Goal: Use online tool/utility: Utilize a website feature to perform a specific function

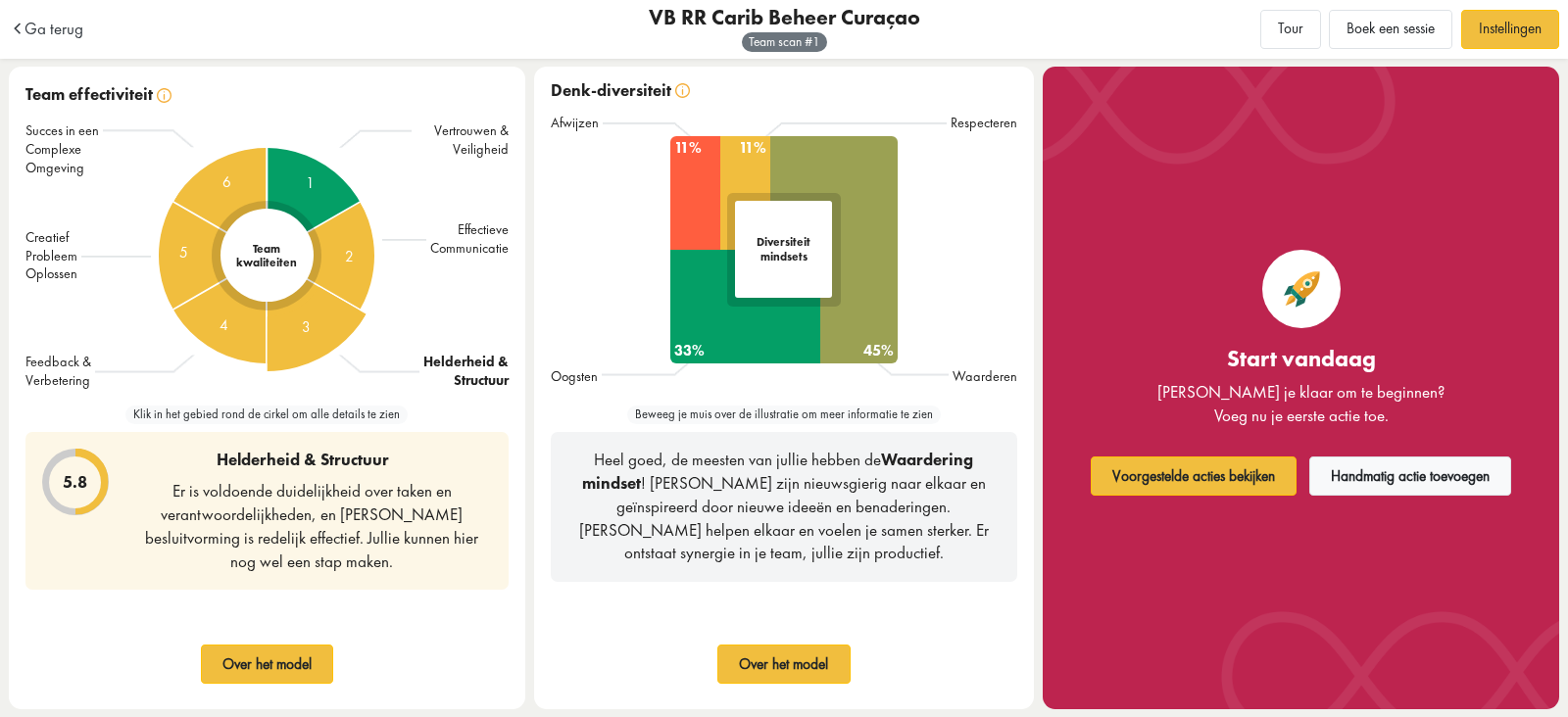
click at [324, 314] on div "3" at bounding box center [267, 256] width 316 height 316
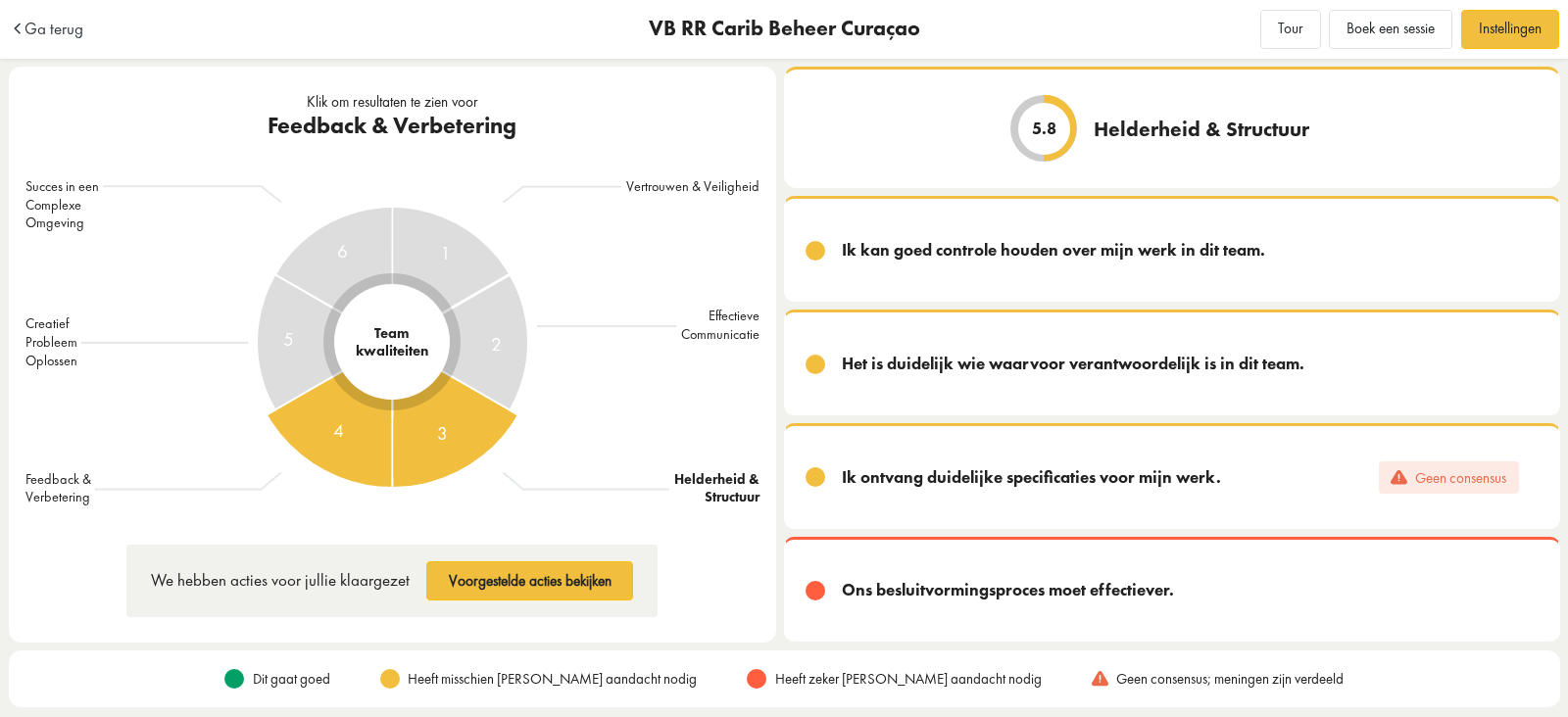
click at [322, 425] on div "4" at bounding box center [392, 342] width 289 height 289
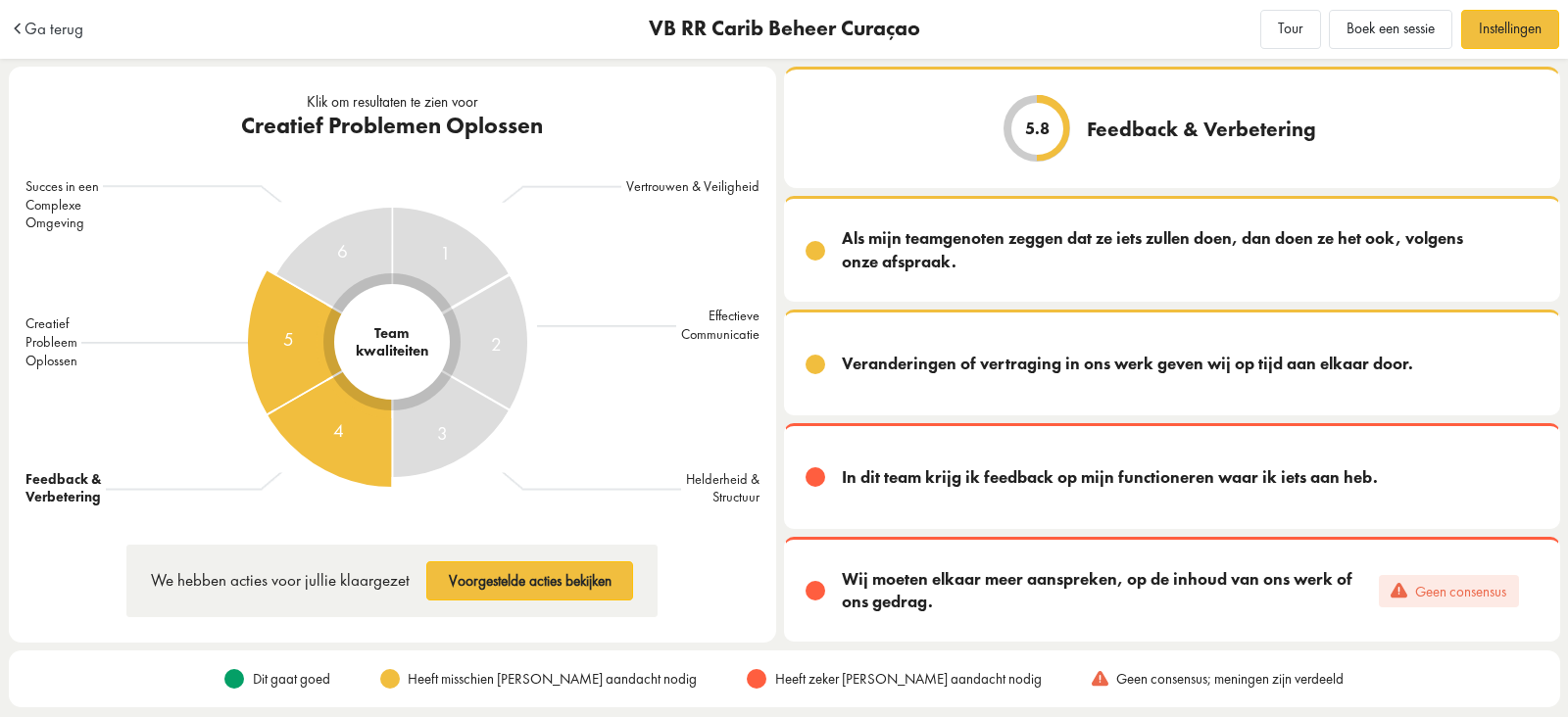
click at [275, 352] on div "5" at bounding box center [392, 342] width 394 height 394
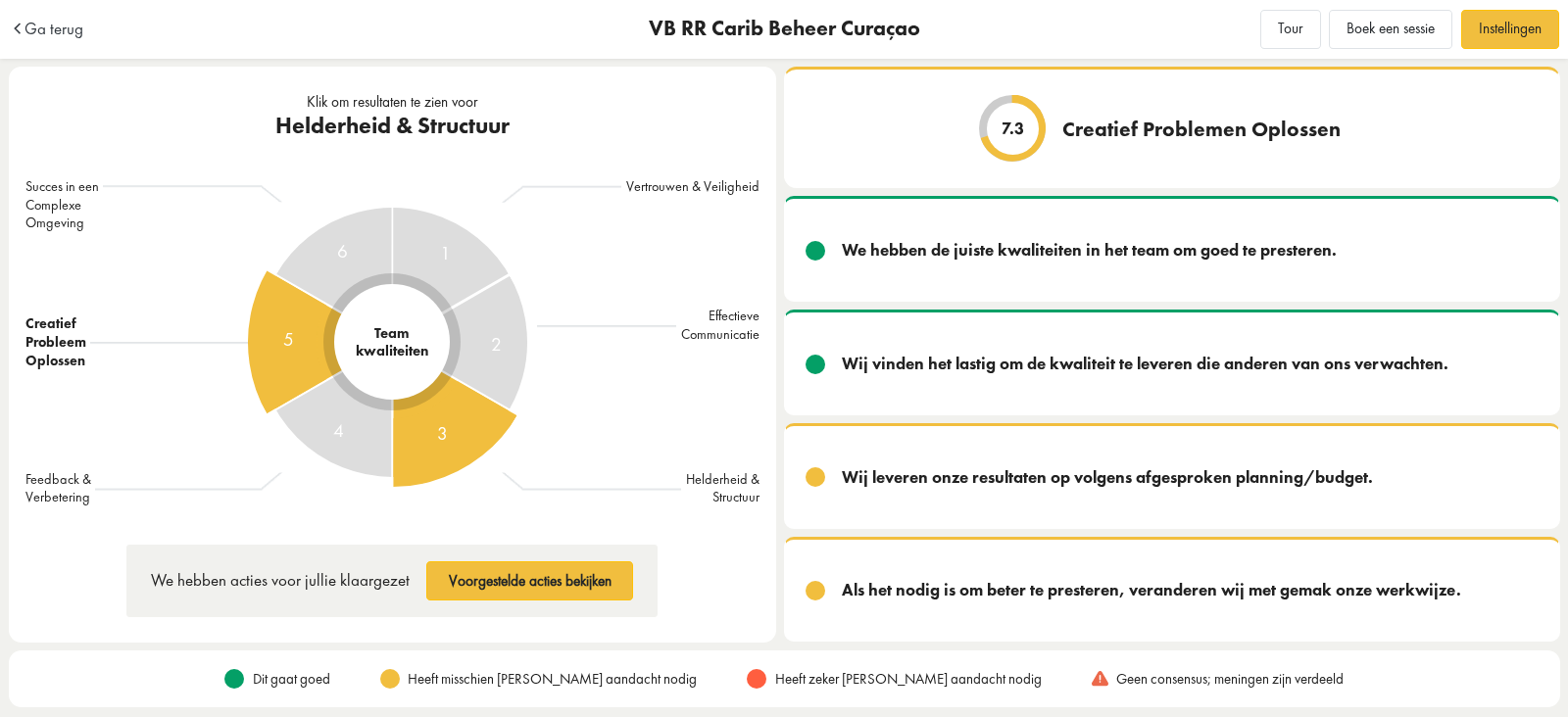
click at [441, 418] on span "3" at bounding box center [441, 433] width 11 height 29
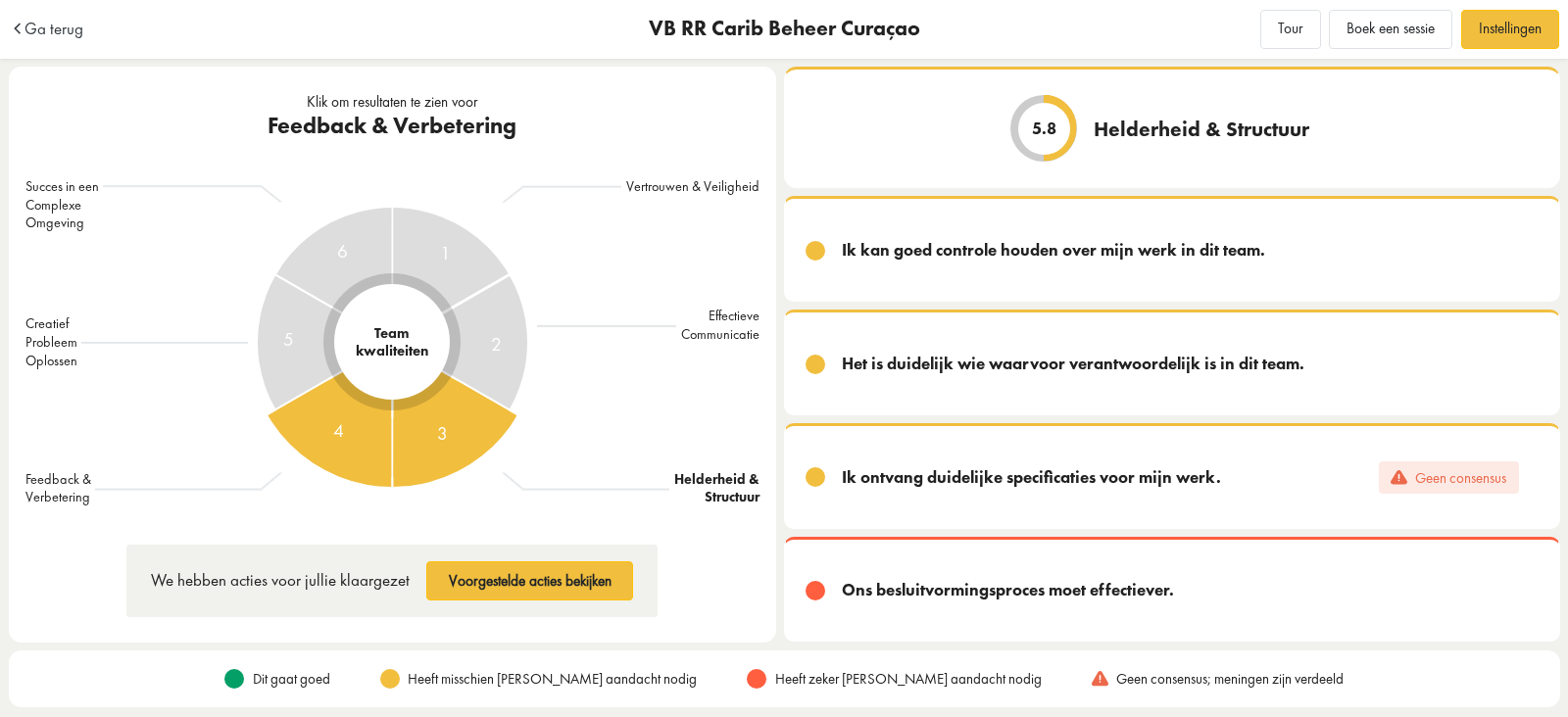
click at [329, 441] on div "4" at bounding box center [392, 342] width 289 height 289
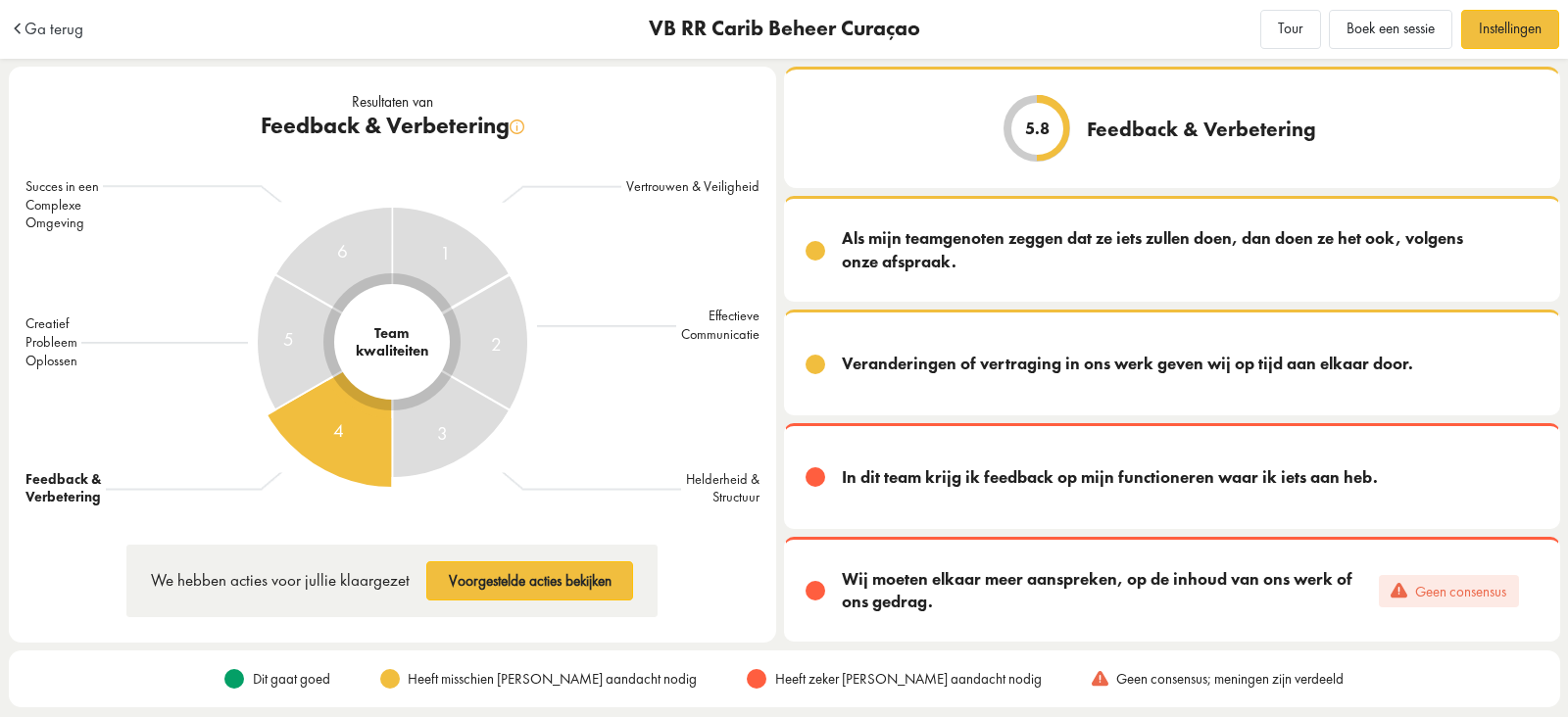
click at [35, 589] on div "Resultaten van Feedback & Verbetering Succes in een Complexe Omgeving Creatief …" at bounding box center [392, 354] width 767 height 576
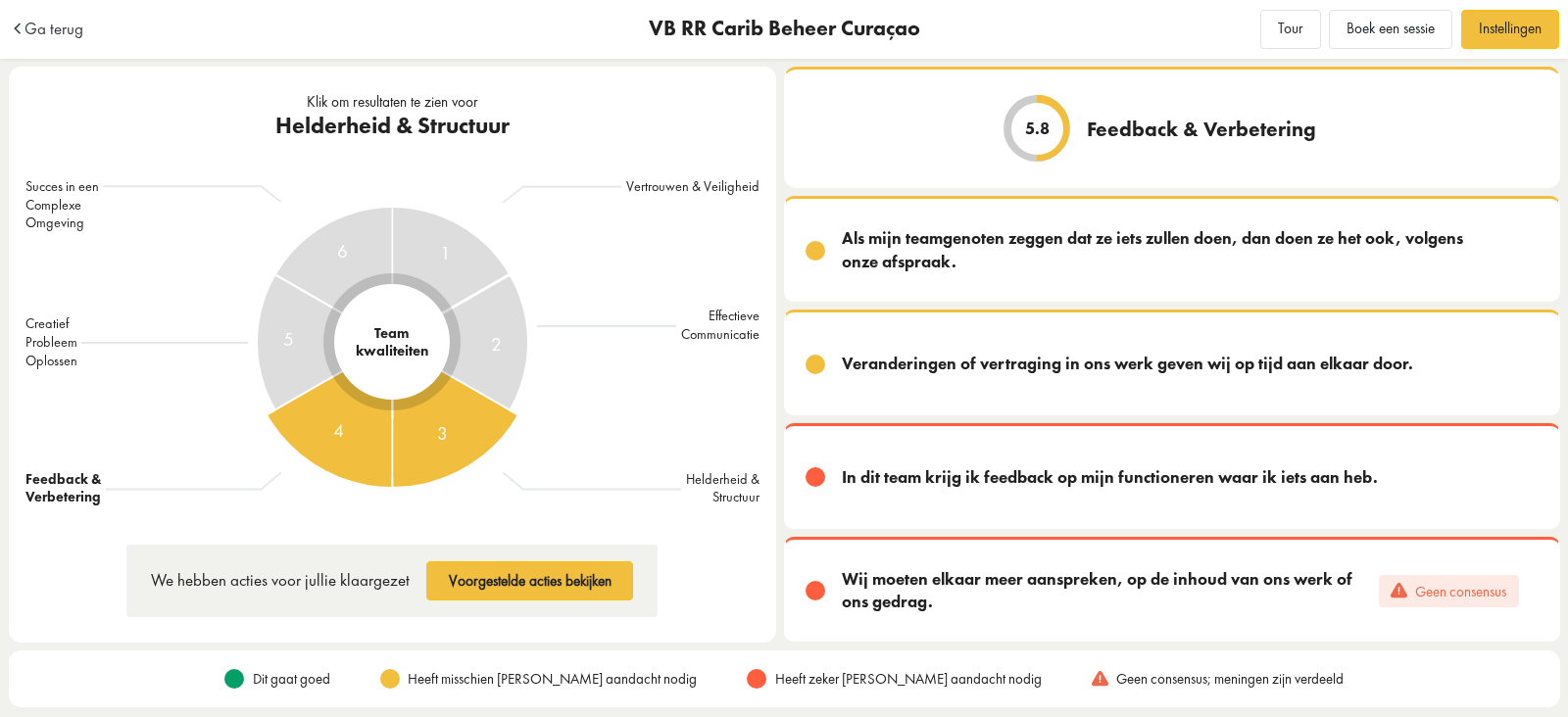
click at [448, 428] on div "3" at bounding box center [392, 342] width 394 height 394
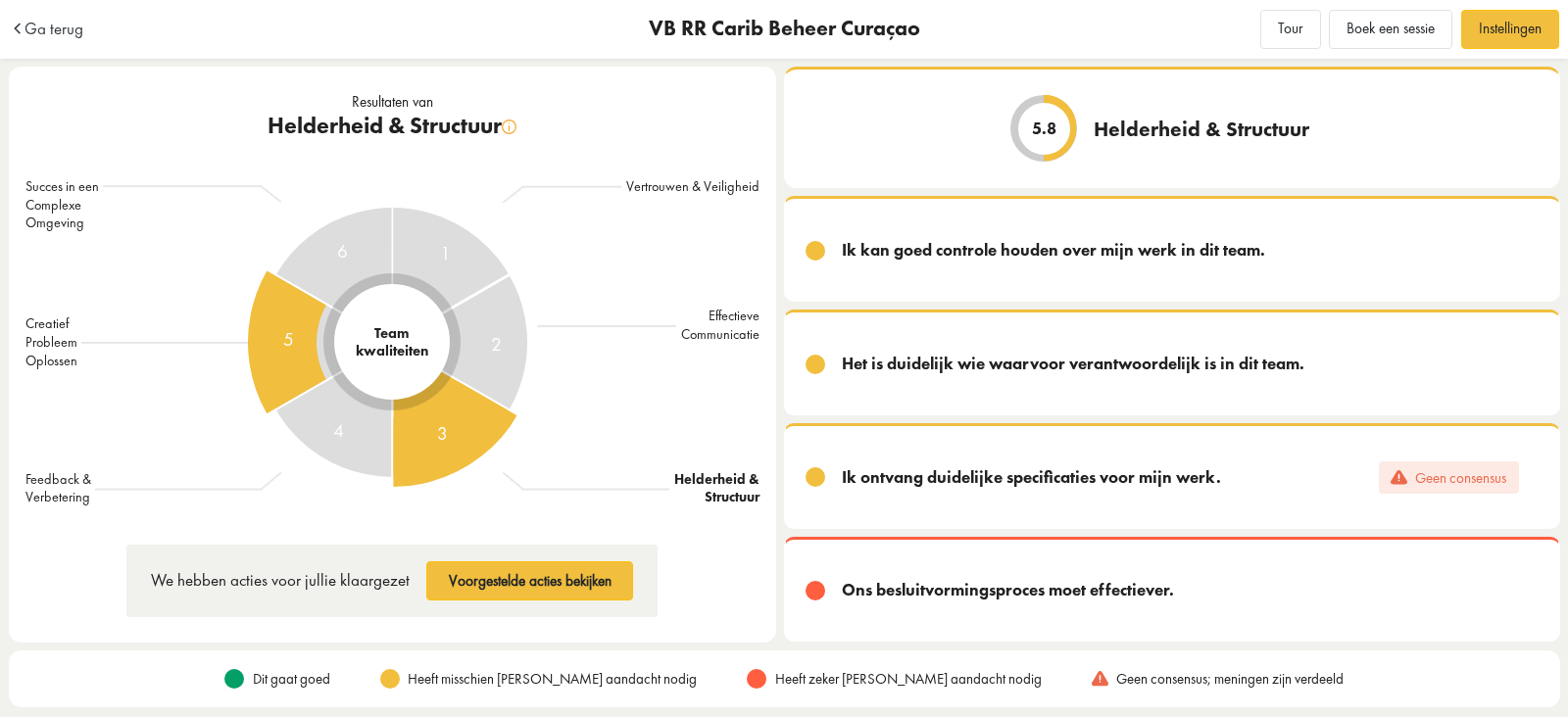
click at [270, 360] on div "5" at bounding box center [392, 342] width 394 height 394
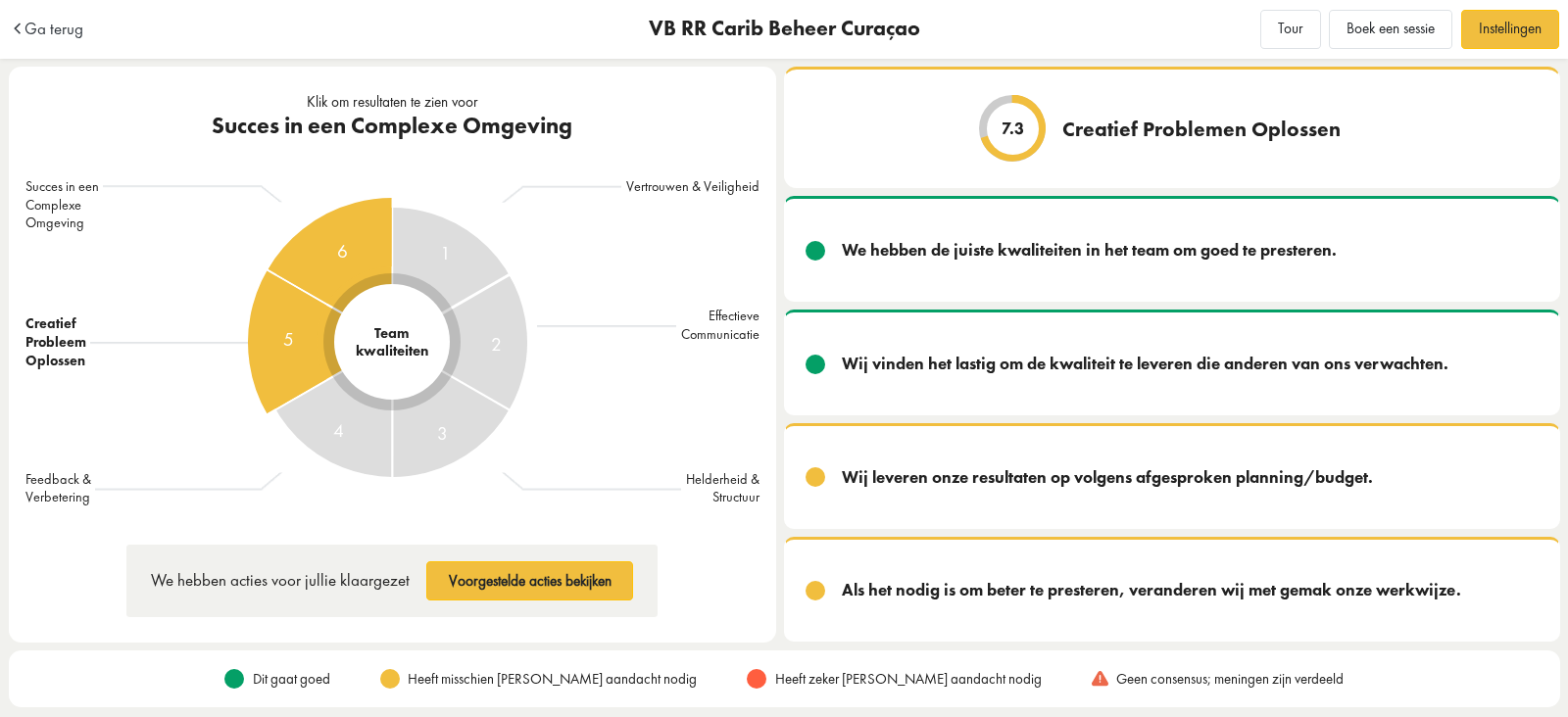
click at [321, 255] on div "6" at bounding box center [392, 342] width 394 height 394
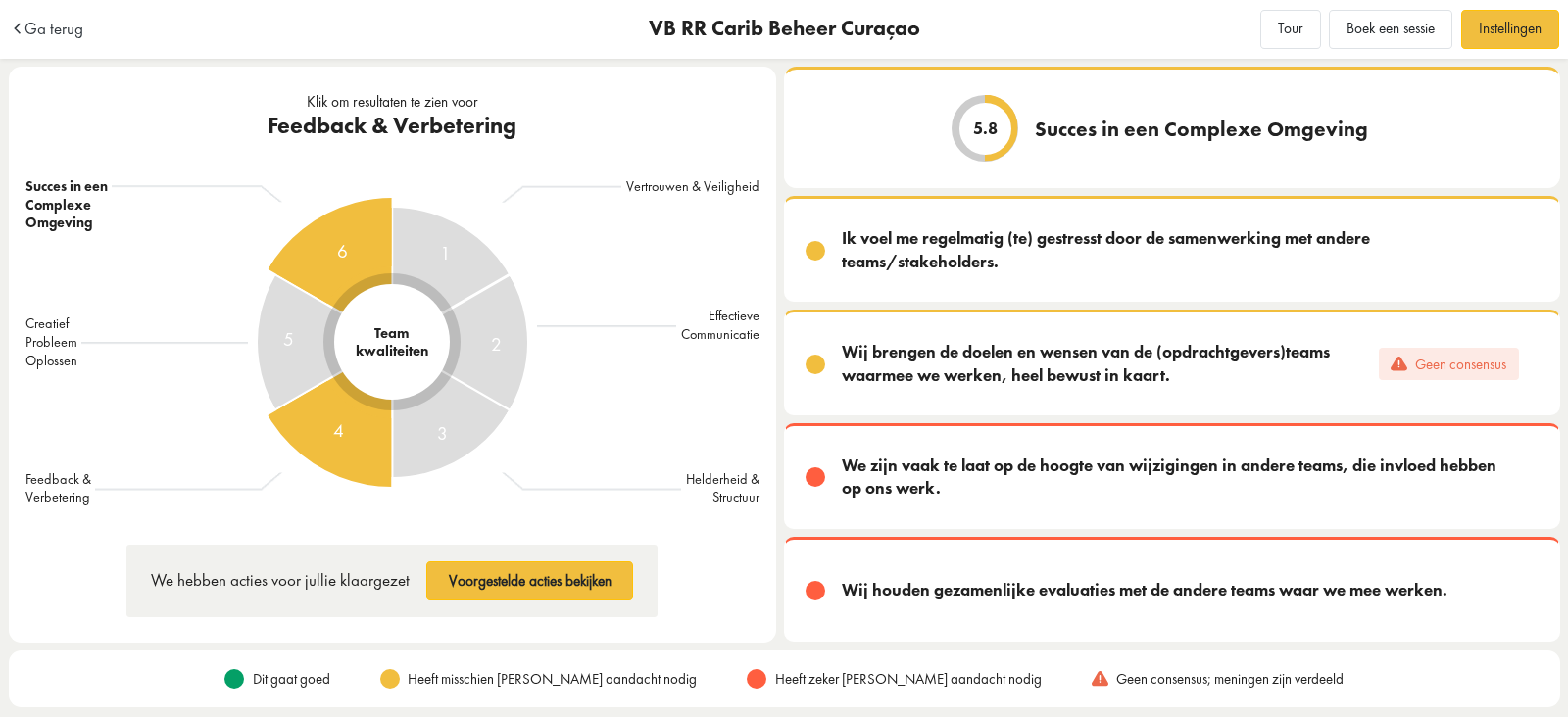
click at [329, 432] on div "4" at bounding box center [392, 342] width 289 height 289
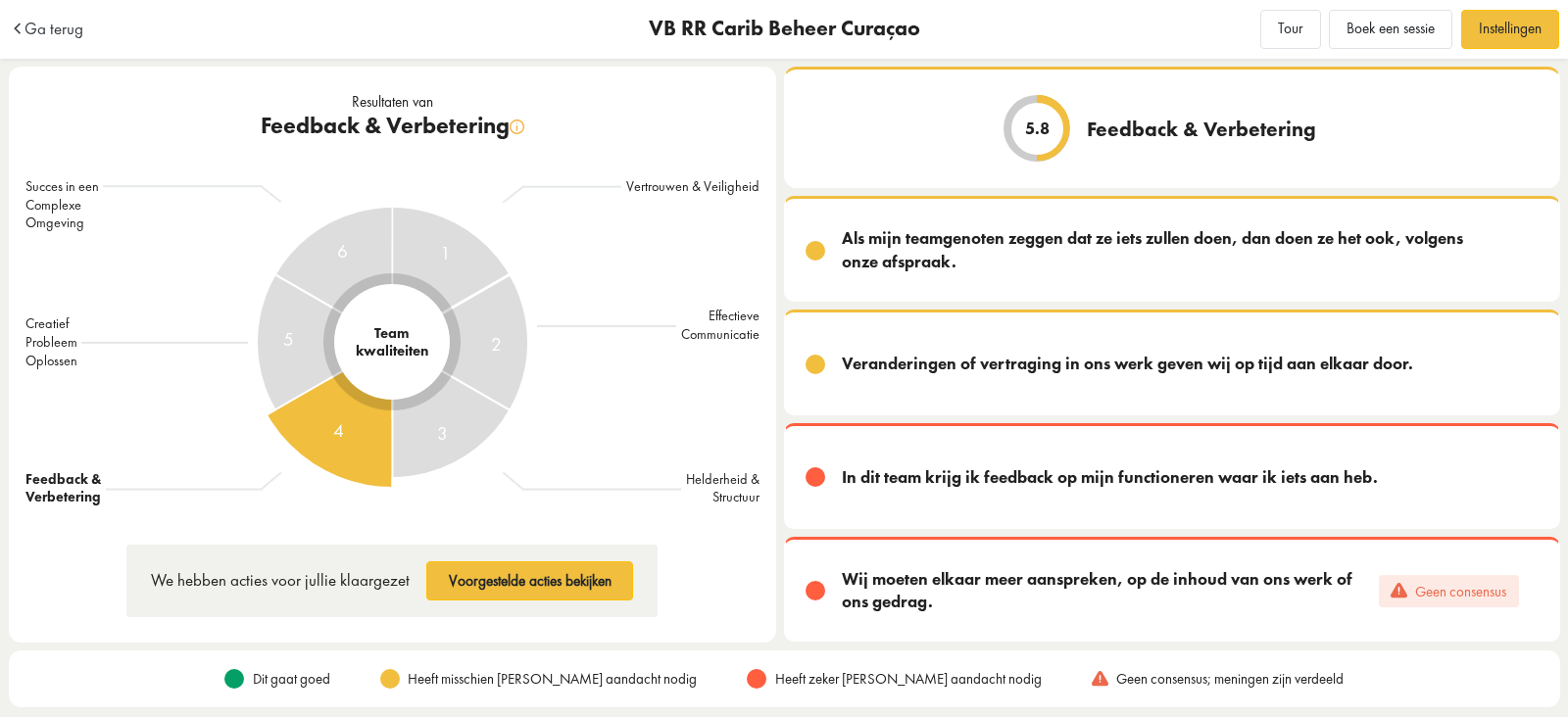
click at [44, 36] on span "Ga terug" at bounding box center [54, 28] width 59 height 17
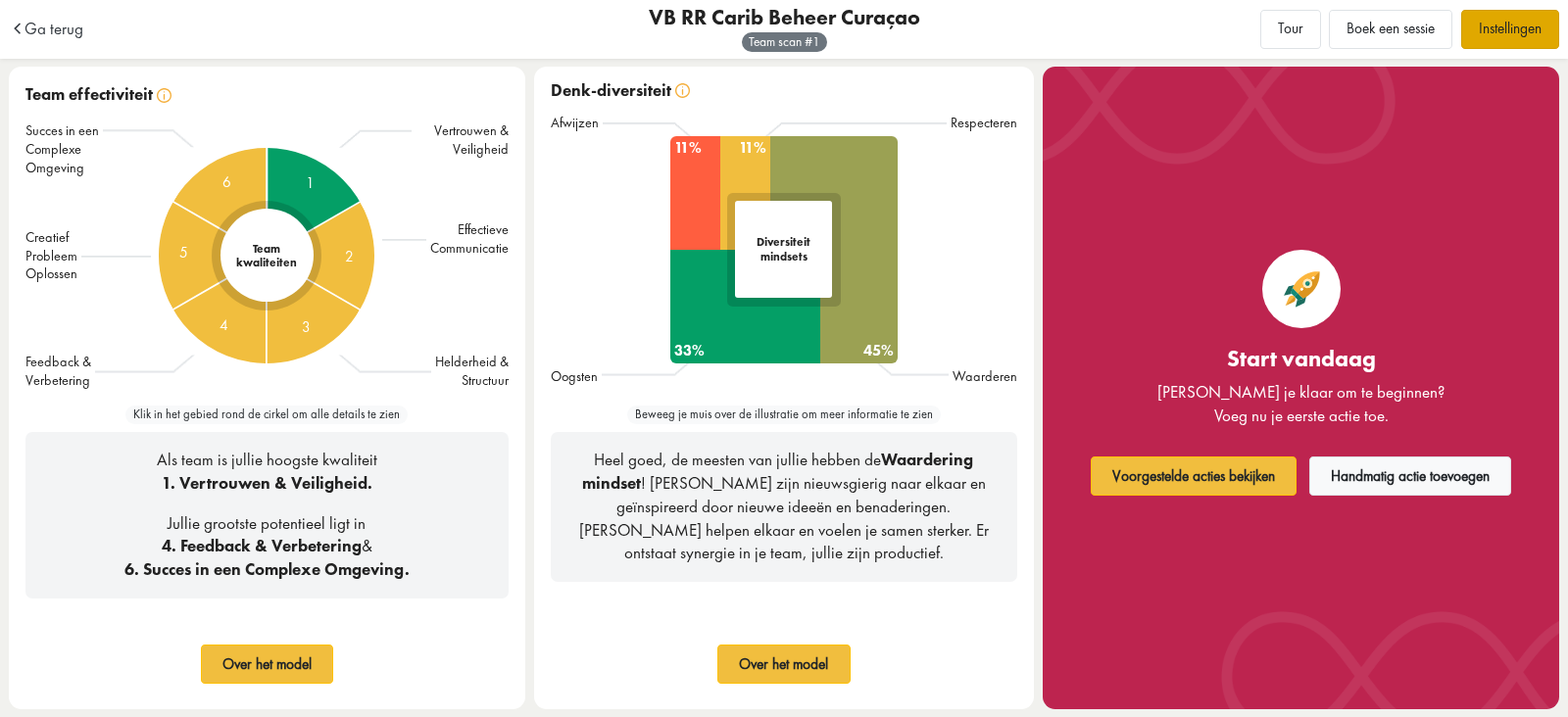
click at [1475, 25] on link "Instellingen" at bounding box center [1510, 29] width 98 height 39
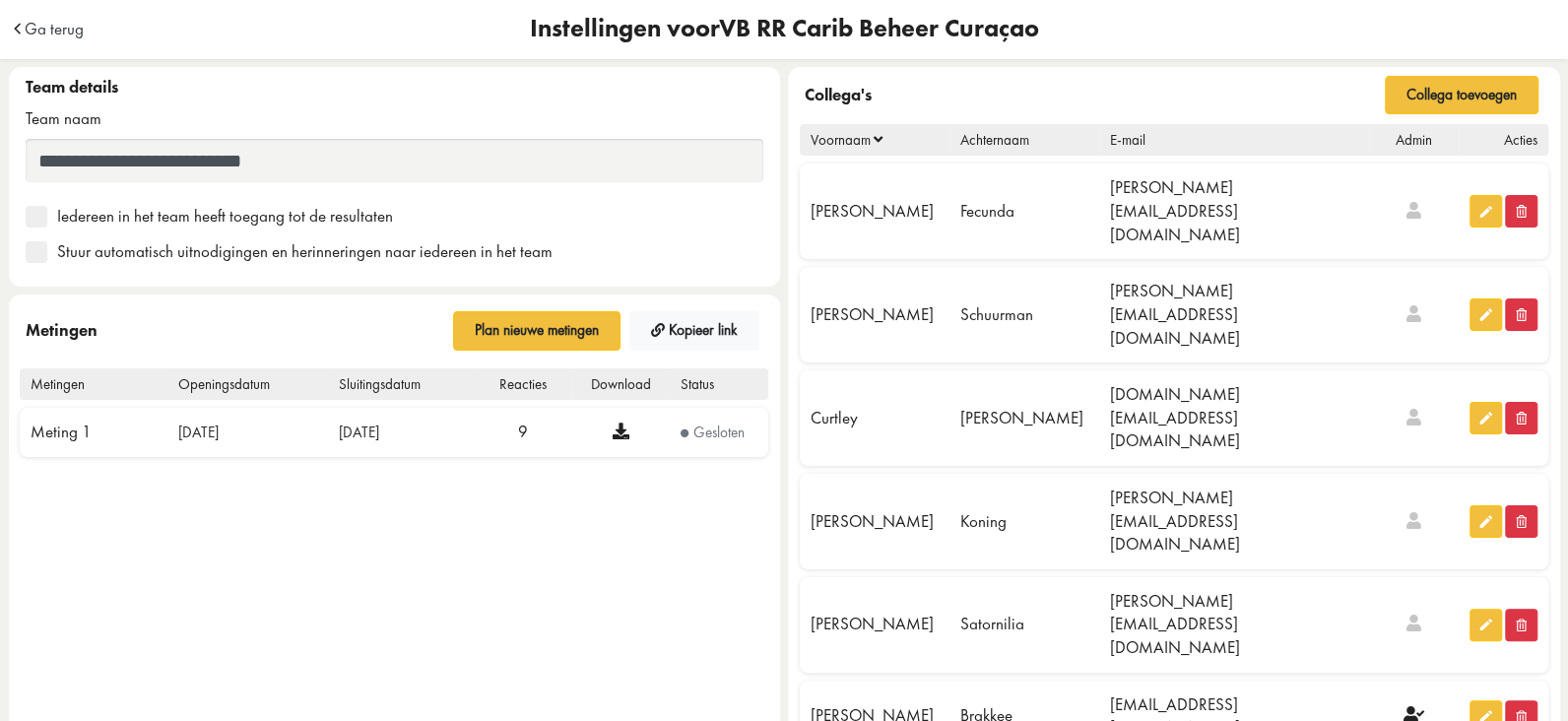
click at [704, 430] on span "Gesloten" at bounding box center [719, 432] width 51 height 20
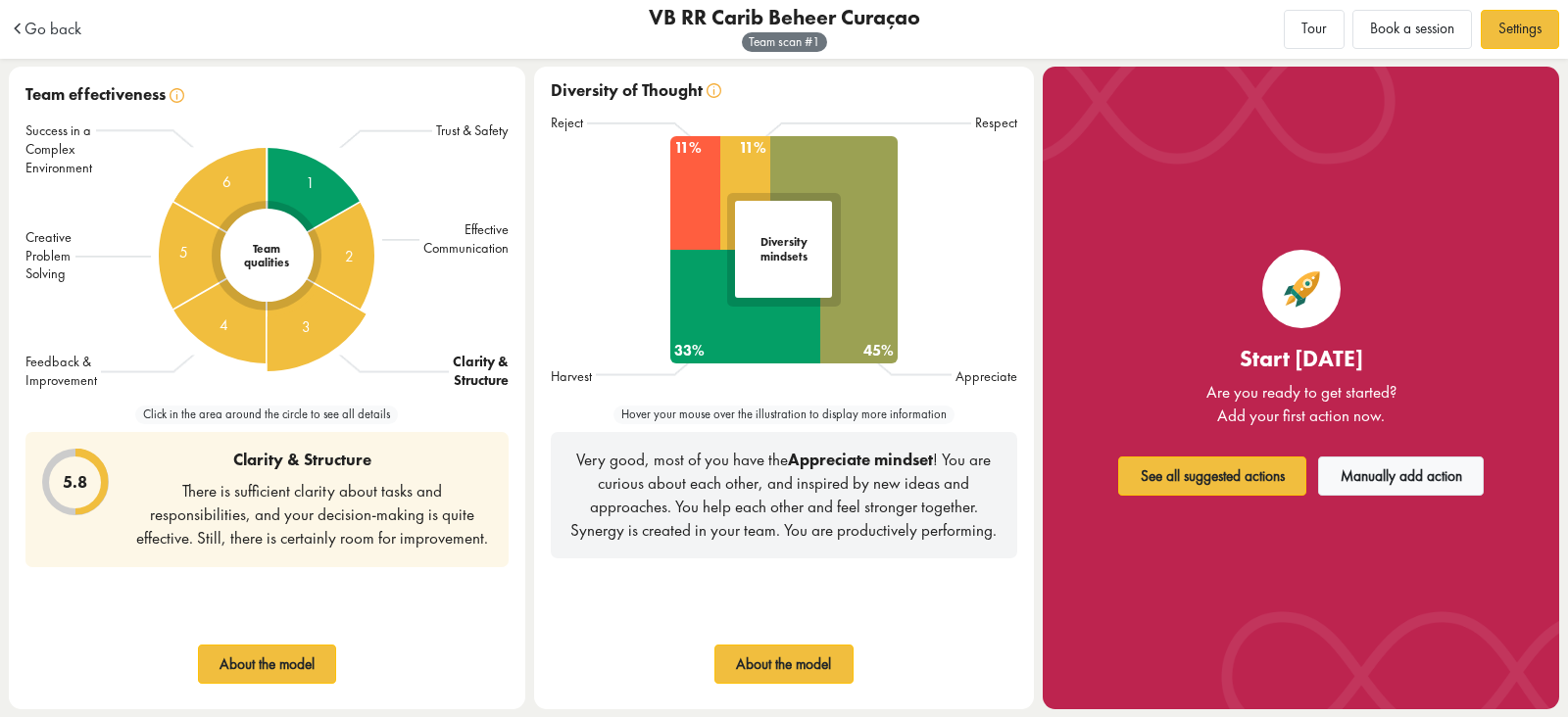
click at [316, 326] on div "3" at bounding box center [267, 256] width 316 height 316
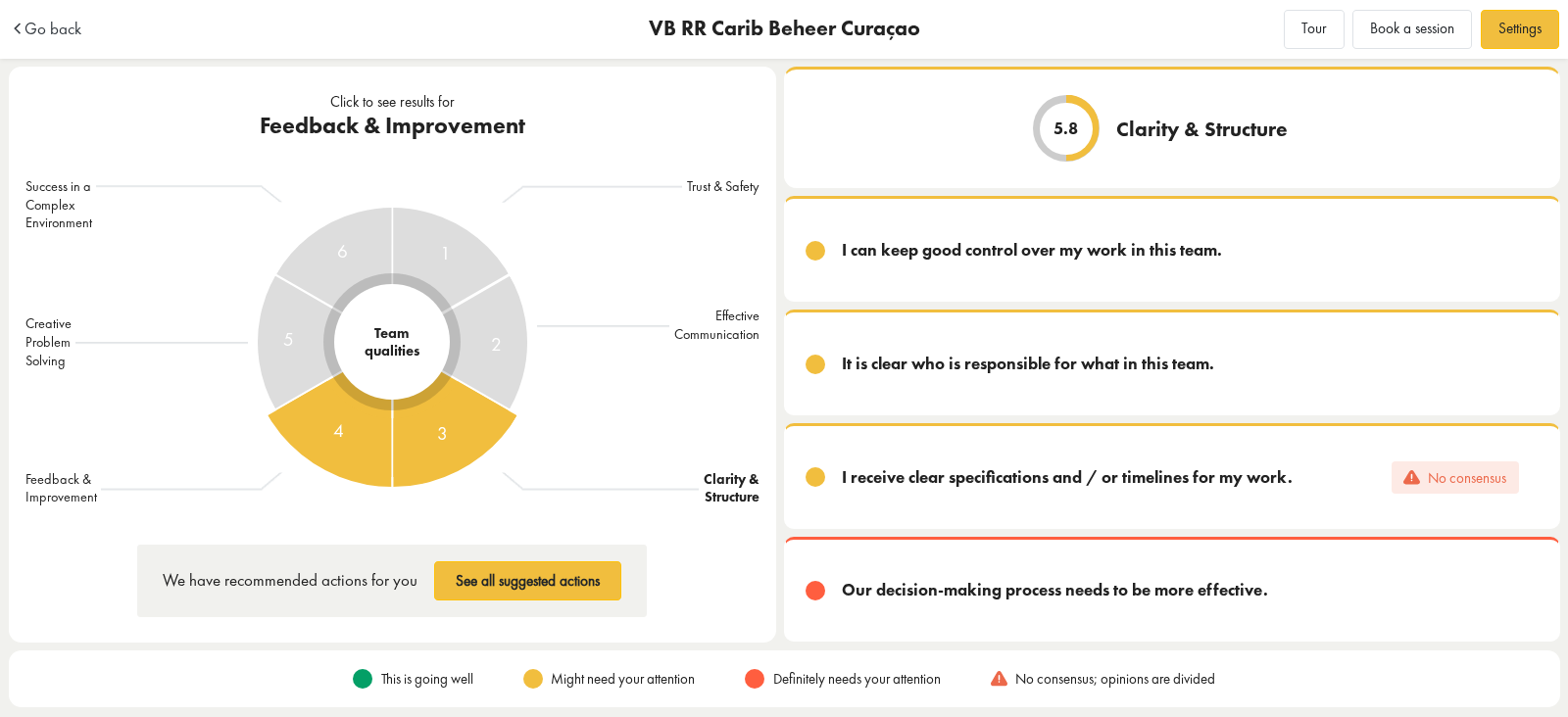
click at [352, 433] on div "4" at bounding box center [392, 342] width 289 height 289
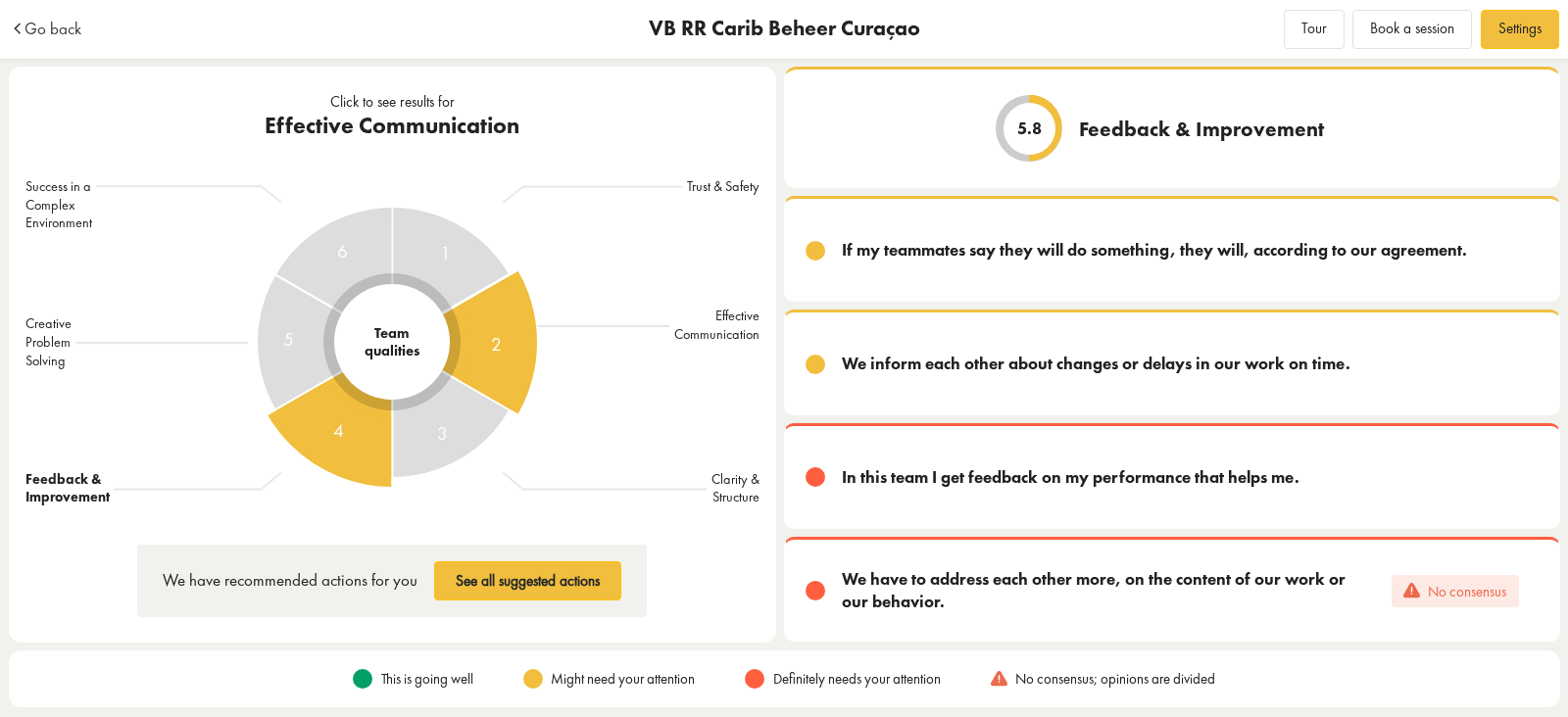
click at [493, 321] on div "2" at bounding box center [392, 342] width 394 height 394
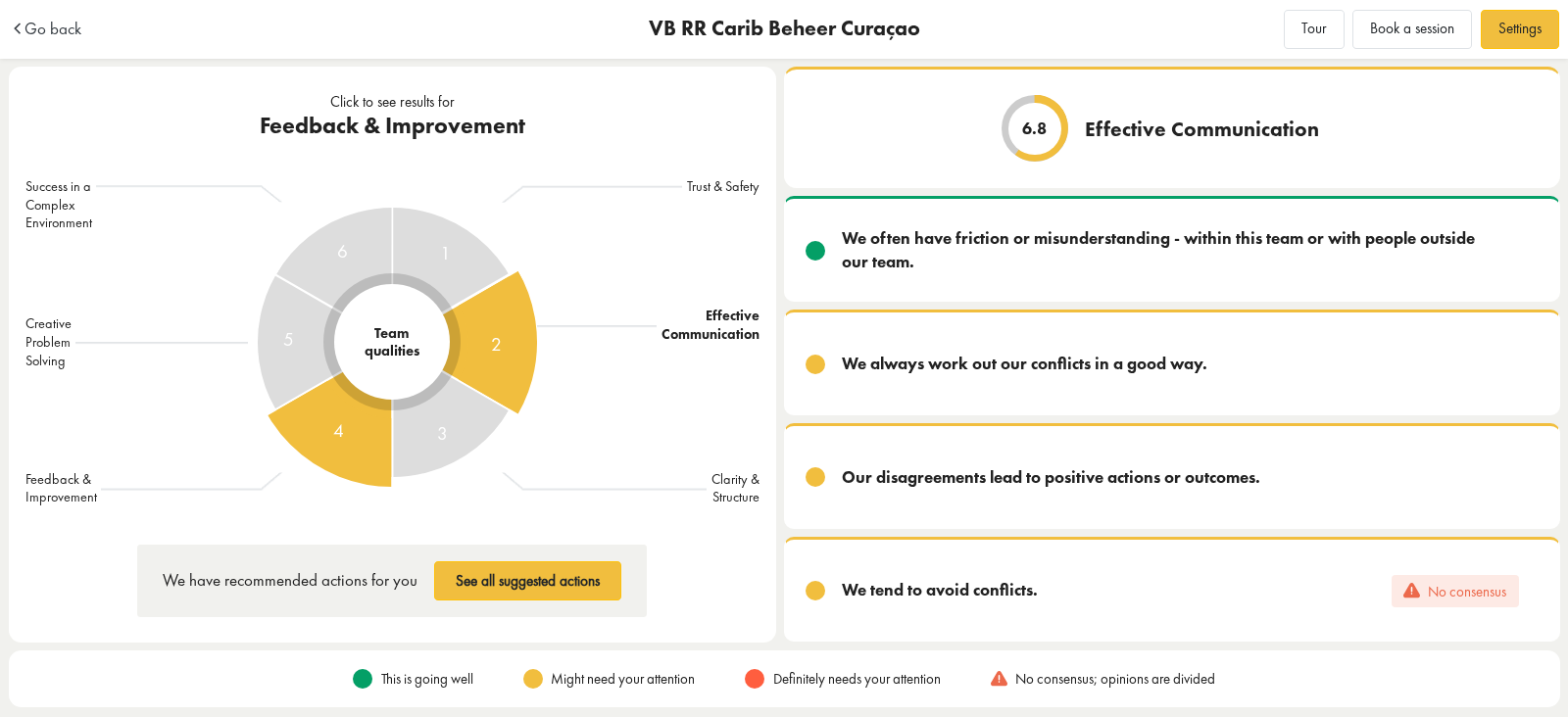
click at [361, 409] on div "4" at bounding box center [392, 342] width 289 height 289
